Goal: Check status: Check status

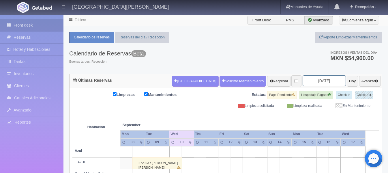
click at [318, 81] on input "[DATE]" at bounding box center [324, 80] width 43 height 11
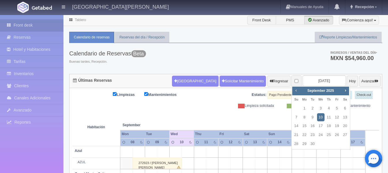
click at [299, 92] on link "Prev" at bounding box center [296, 90] width 6 height 6
click at [337, 128] on link "15" at bounding box center [337, 126] width 8 height 8
type input "[DATE]"
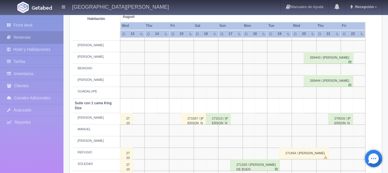
scroll to position [231, 0]
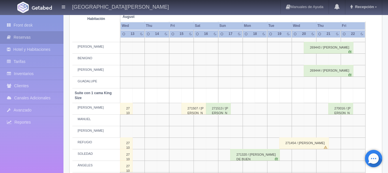
click at [193, 113] on div "271507 / Carlos Garcia S" at bounding box center [194, 109] width 25 height 12
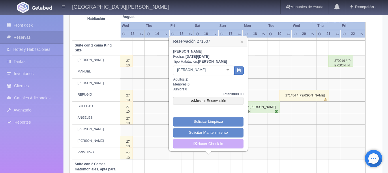
scroll to position [289, 0]
